Goal: Task Accomplishment & Management: Use online tool/utility

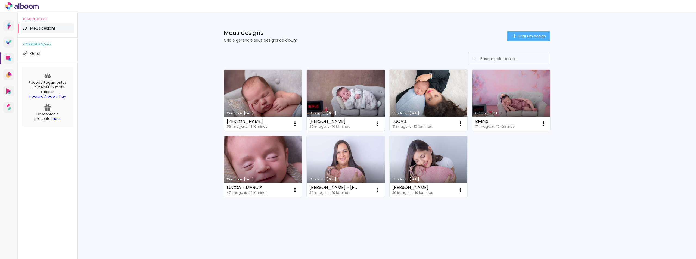
click at [357, 97] on link "Criado em [DATE]" at bounding box center [346, 100] width 78 height 61
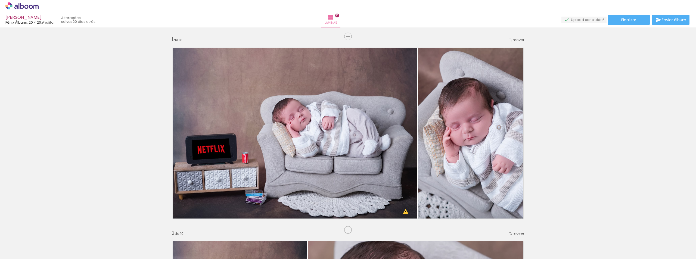
drag, startPoint x: 563, startPoint y: 149, endPoint x: 502, endPoint y: 141, distance: 61.1
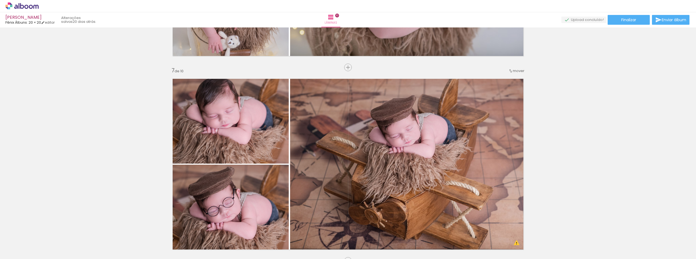
scroll to position [1165, 0]
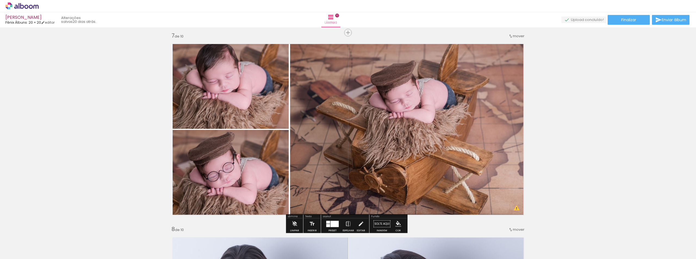
click at [229, 106] on quentale-photo at bounding box center [228, 83] width 121 height 89
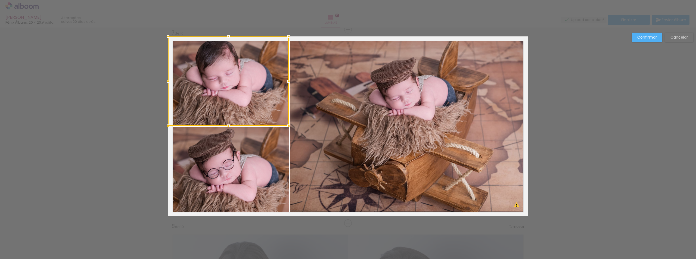
scroll to position [1169, 0]
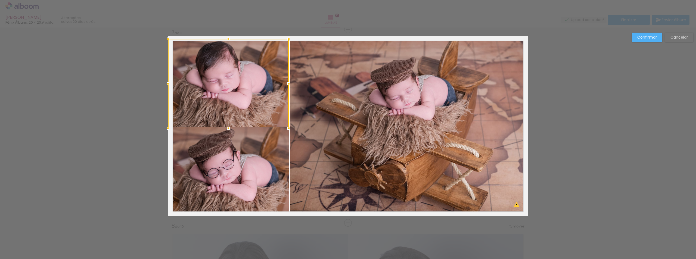
drag, startPoint x: 229, startPoint y: 88, endPoint x: 229, endPoint y: 93, distance: 4.4
click at [229, 93] on div at bounding box center [228, 83] width 121 height 89
click at [270, 40] on div at bounding box center [228, 83] width 121 height 89
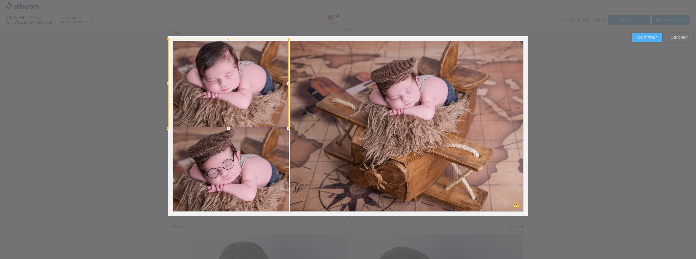
click at [272, 27] on div at bounding box center [348, 13] width 696 height 27
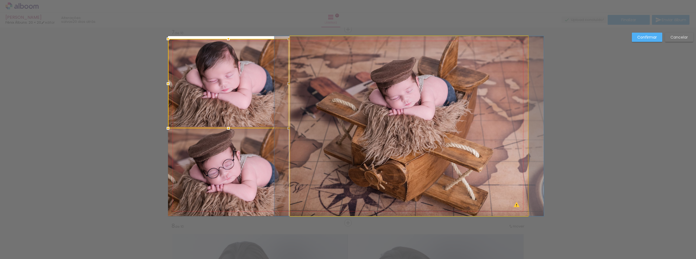
click at [316, 52] on quentale-photo at bounding box center [409, 126] width 238 height 180
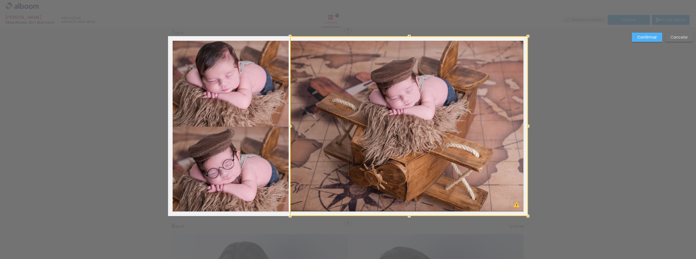
click at [253, 15] on div at bounding box center [348, 13] width 696 height 27
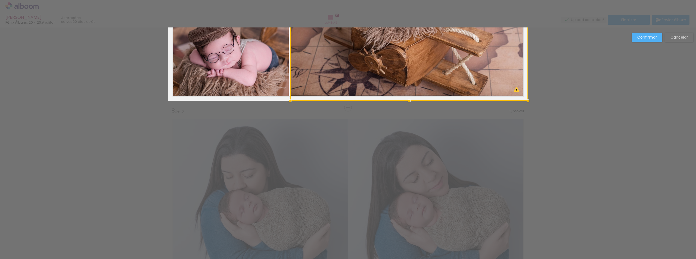
scroll to position [1345, 0]
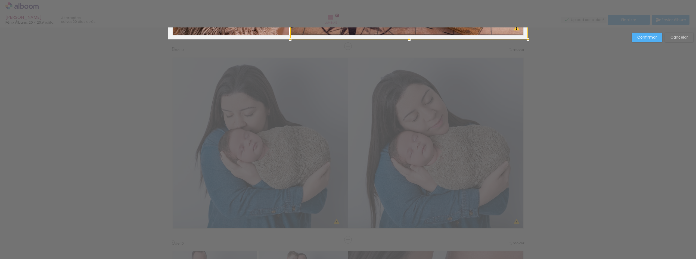
click at [0, 0] on slot "Confirmar" at bounding box center [0, 0] width 0 height 0
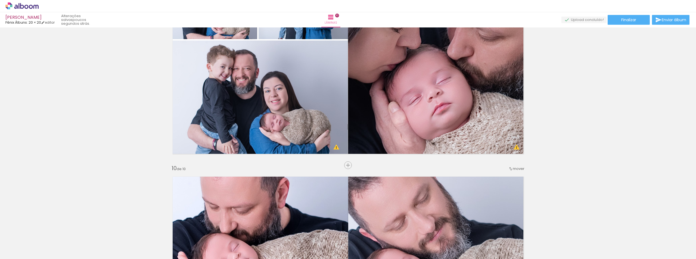
scroll to position [1632, 0]
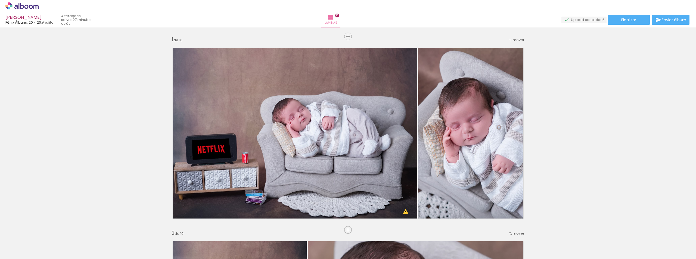
scroll to position [1632, 0]
